Goal: Transaction & Acquisition: Download file/media

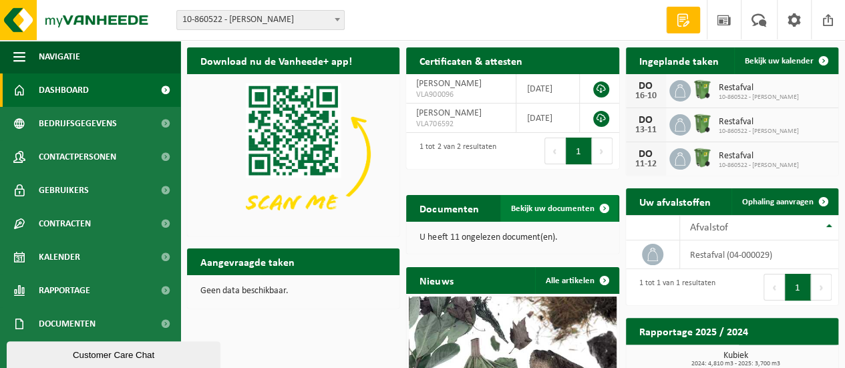
click at [536, 211] on span "Bekijk uw documenten" at bounding box center [553, 208] width 84 height 9
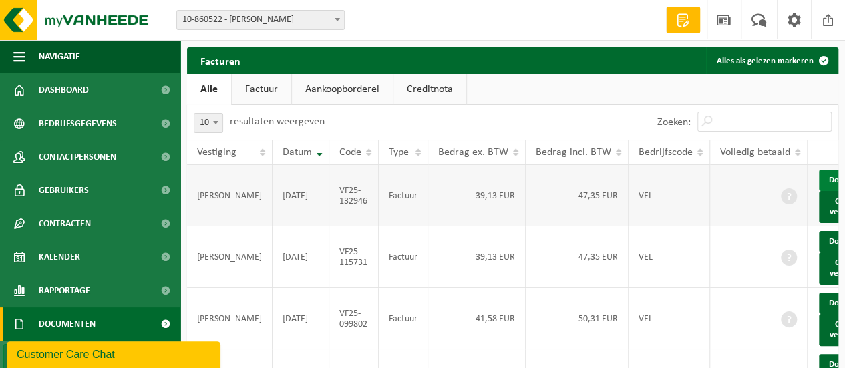
click at [824, 253] on link "Download" at bounding box center [851, 241] width 65 height 21
click at [819, 314] on link "Download" at bounding box center [851, 303] width 65 height 21
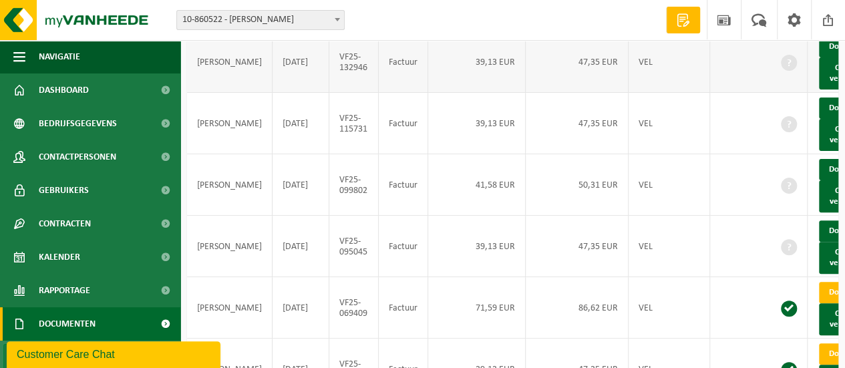
scroll to position [200, 0]
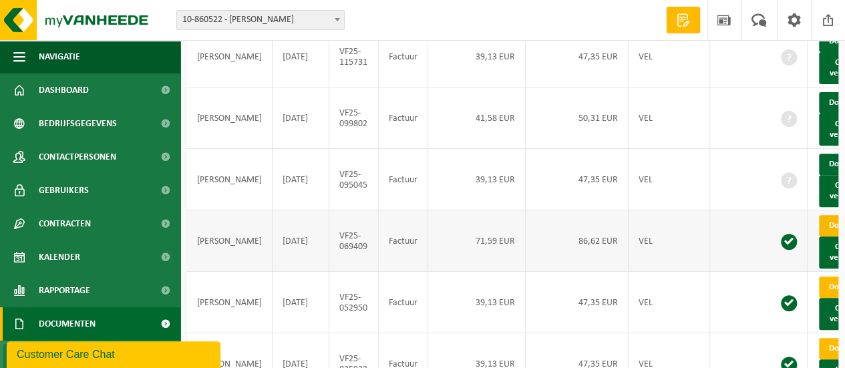
click at [819, 237] on link "Download" at bounding box center [851, 225] width 65 height 21
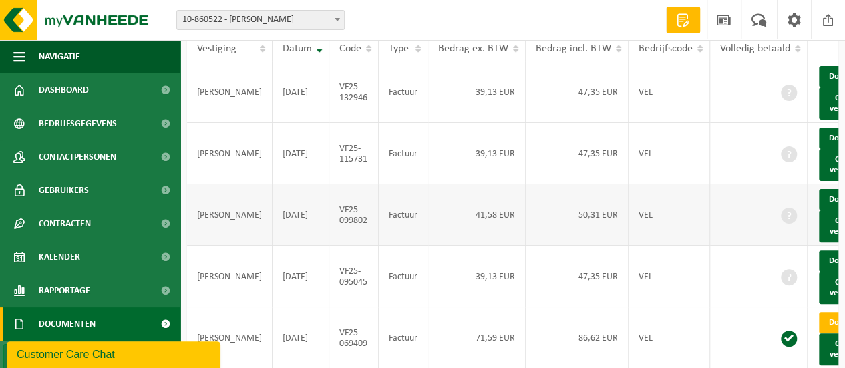
scroll to position [134, 0]
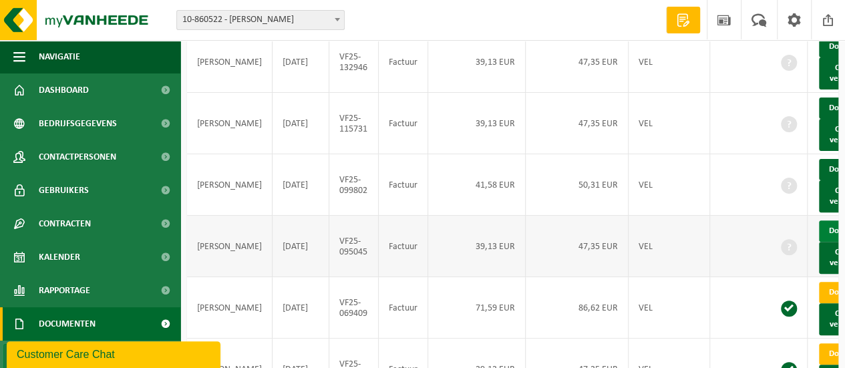
click at [829, 242] on link "Download" at bounding box center [851, 231] width 65 height 21
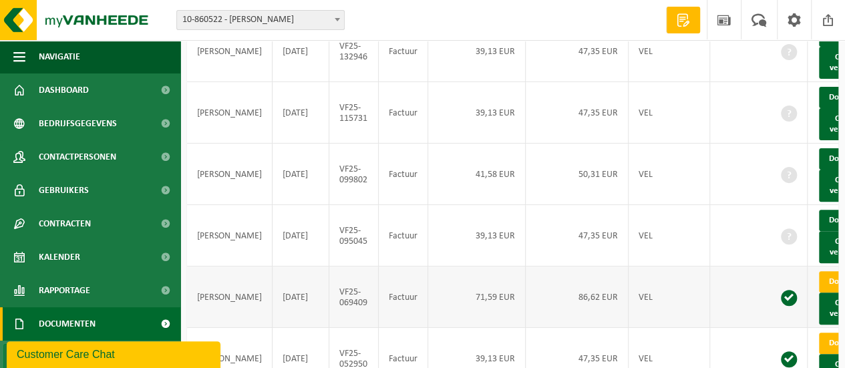
scroll to position [67, 0]
